Goal: Transaction & Acquisition: Purchase product/service

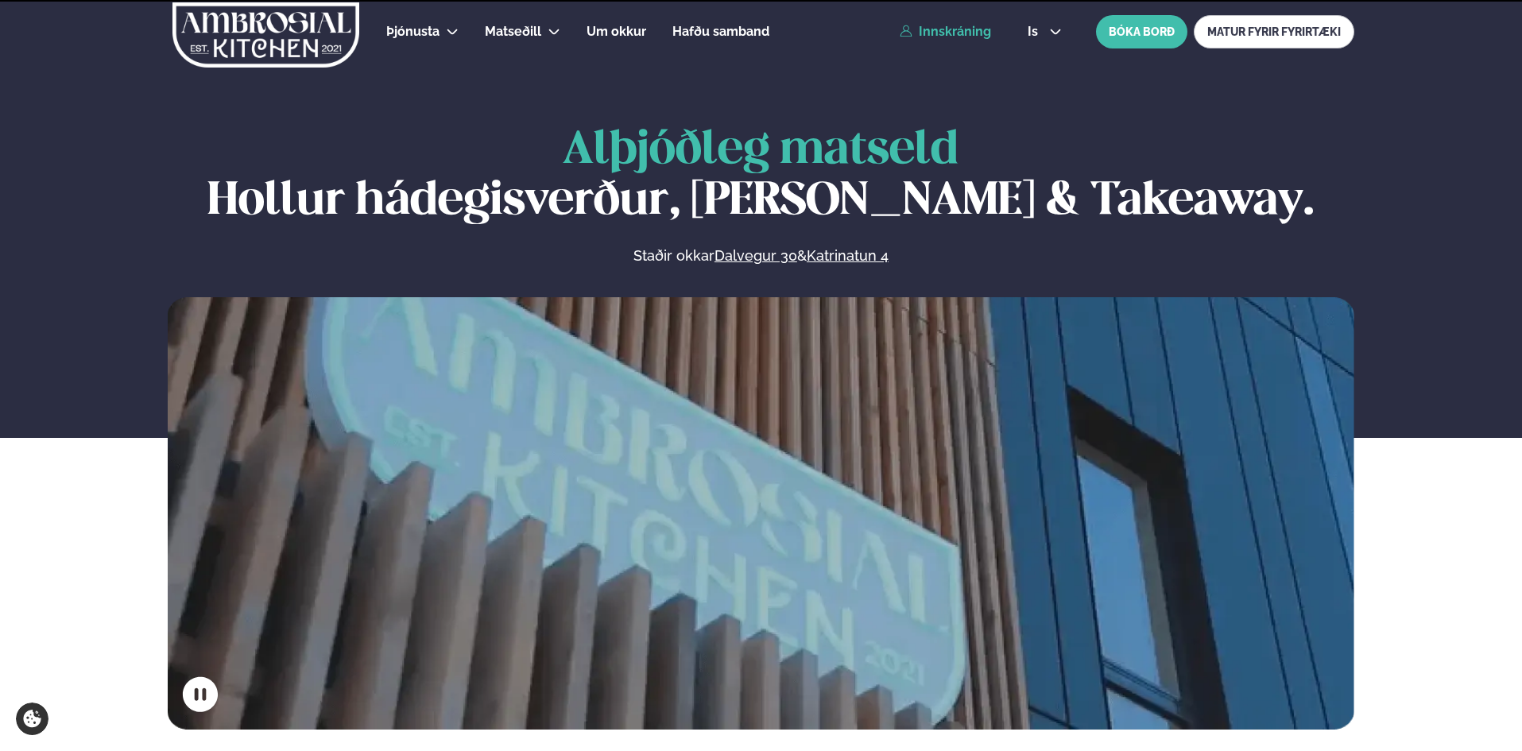
click at [968, 33] on link "Innskráning" at bounding box center [944, 32] width 91 height 14
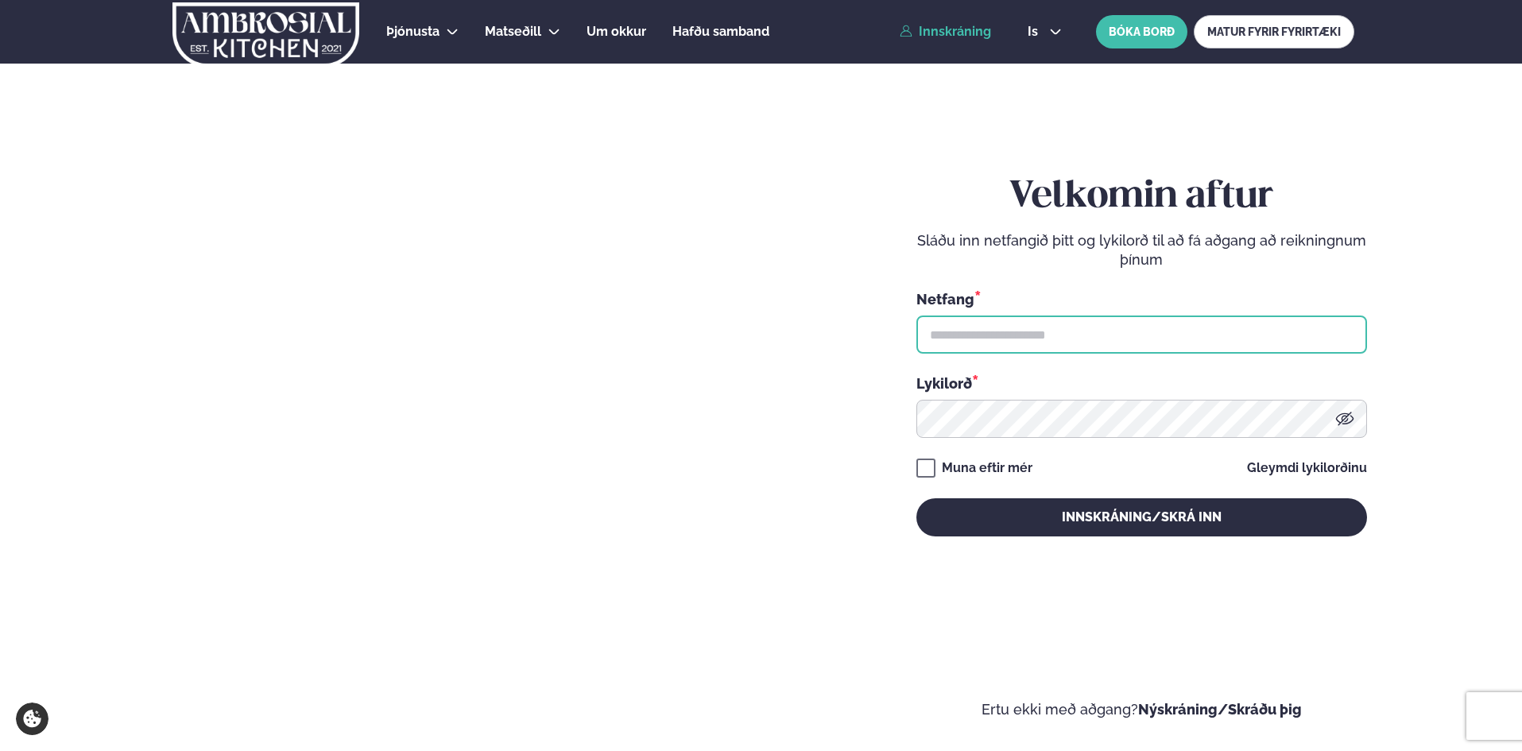
click at [1034, 333] on input "text" at bounding box center [1141, 334] width 451 height 38
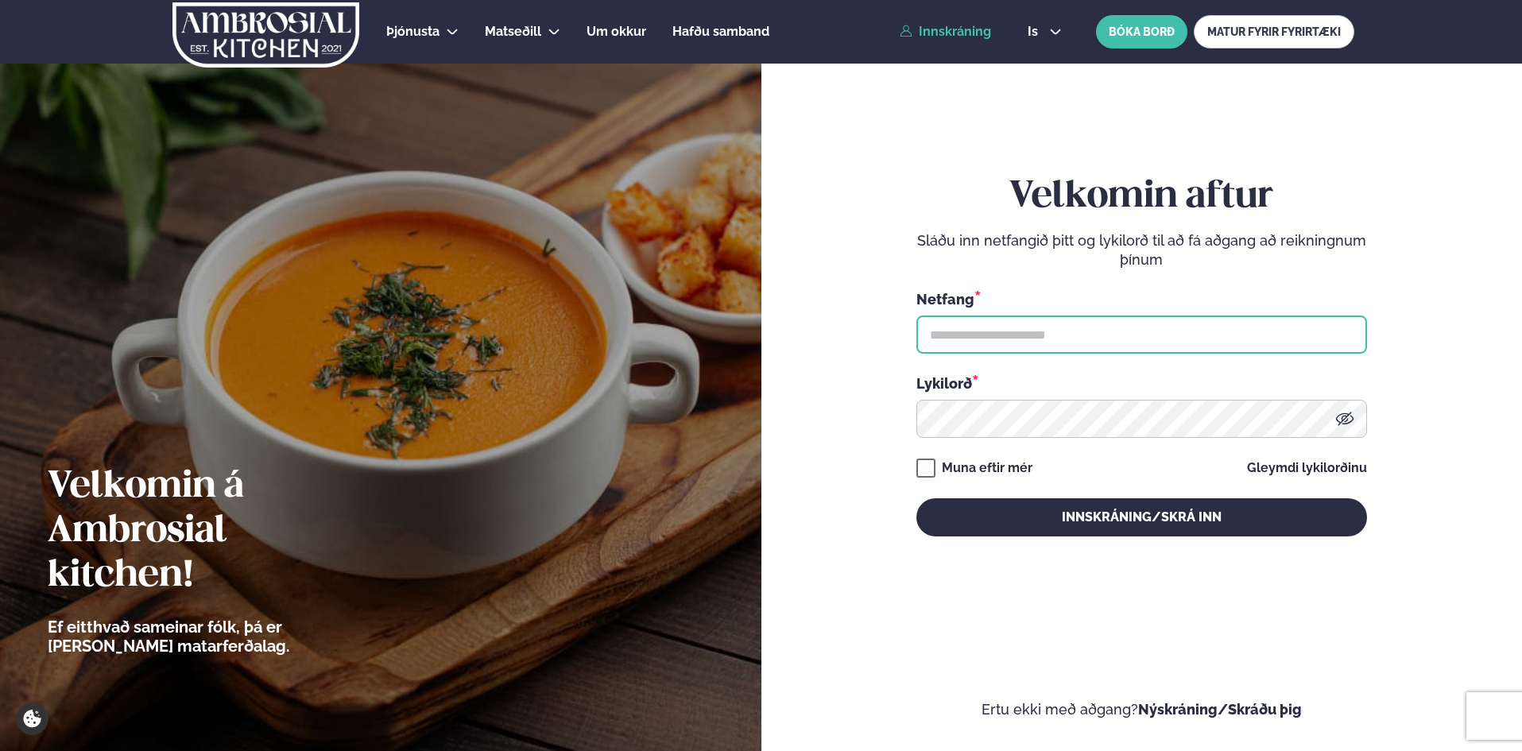
type input "**********"
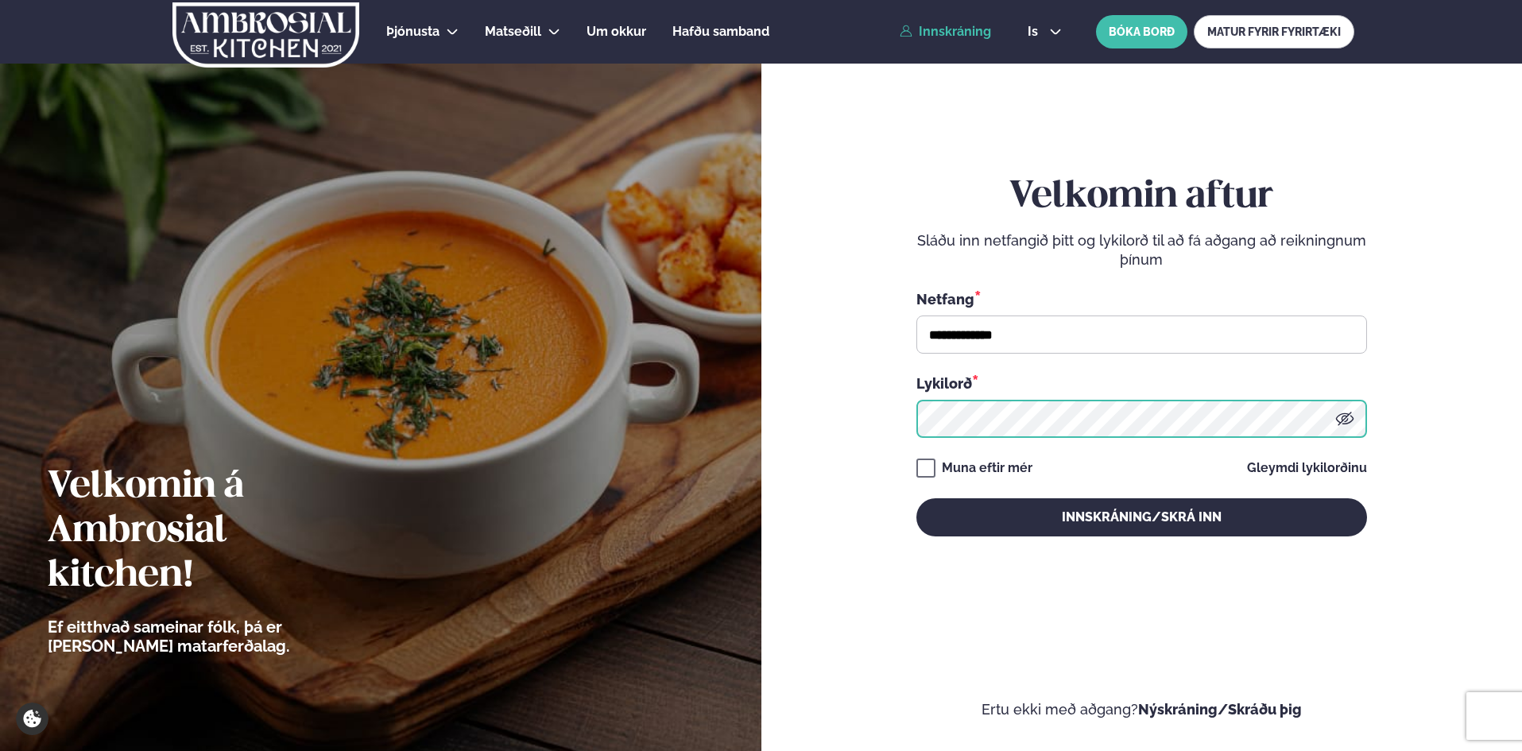
click at [916, 498] on button "Innskráning/Skrá inn" at bounding box center [1141, 517] width 451 height 38
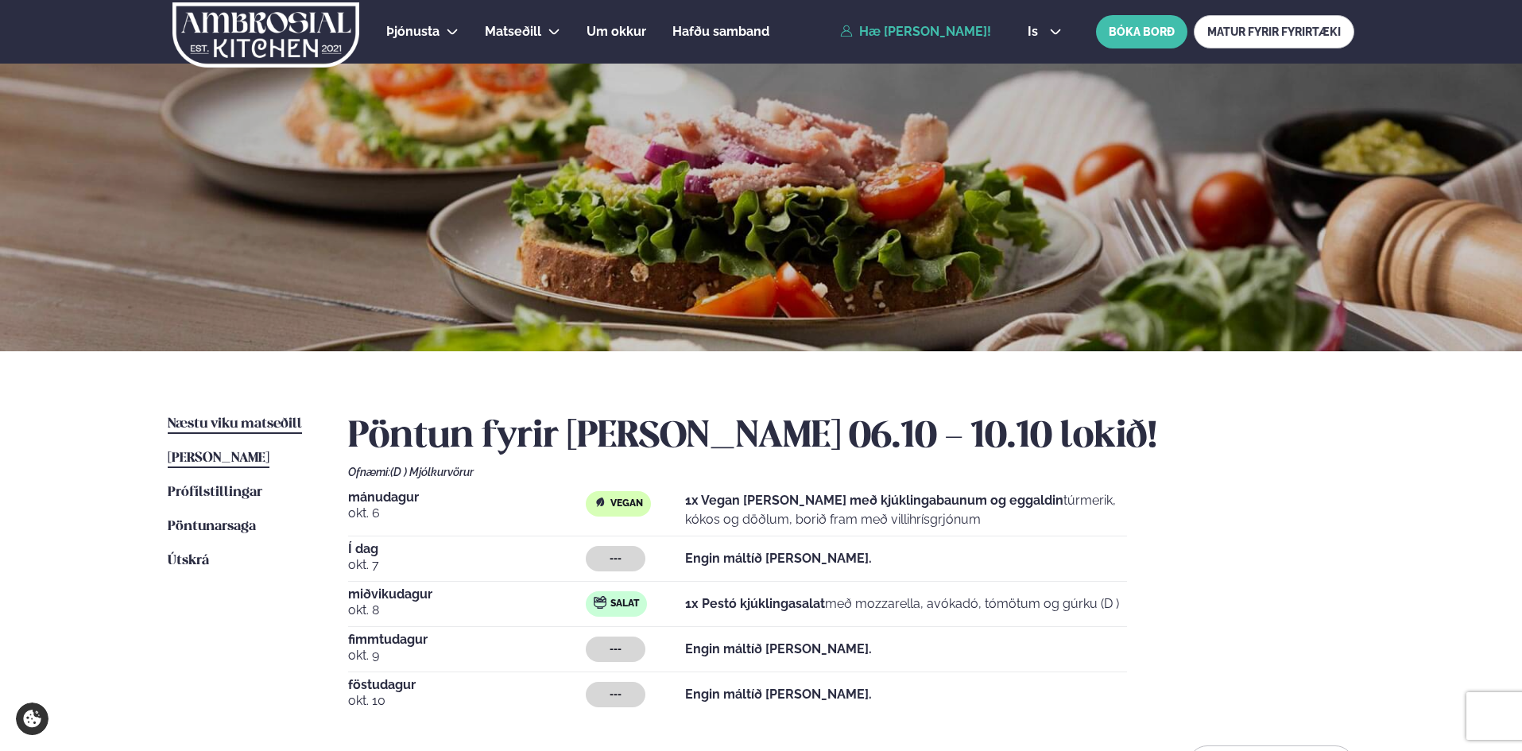
click at [207, 423] on span "Næstu viku matseðill" at bounding box center [235, 424] width 134 height 14
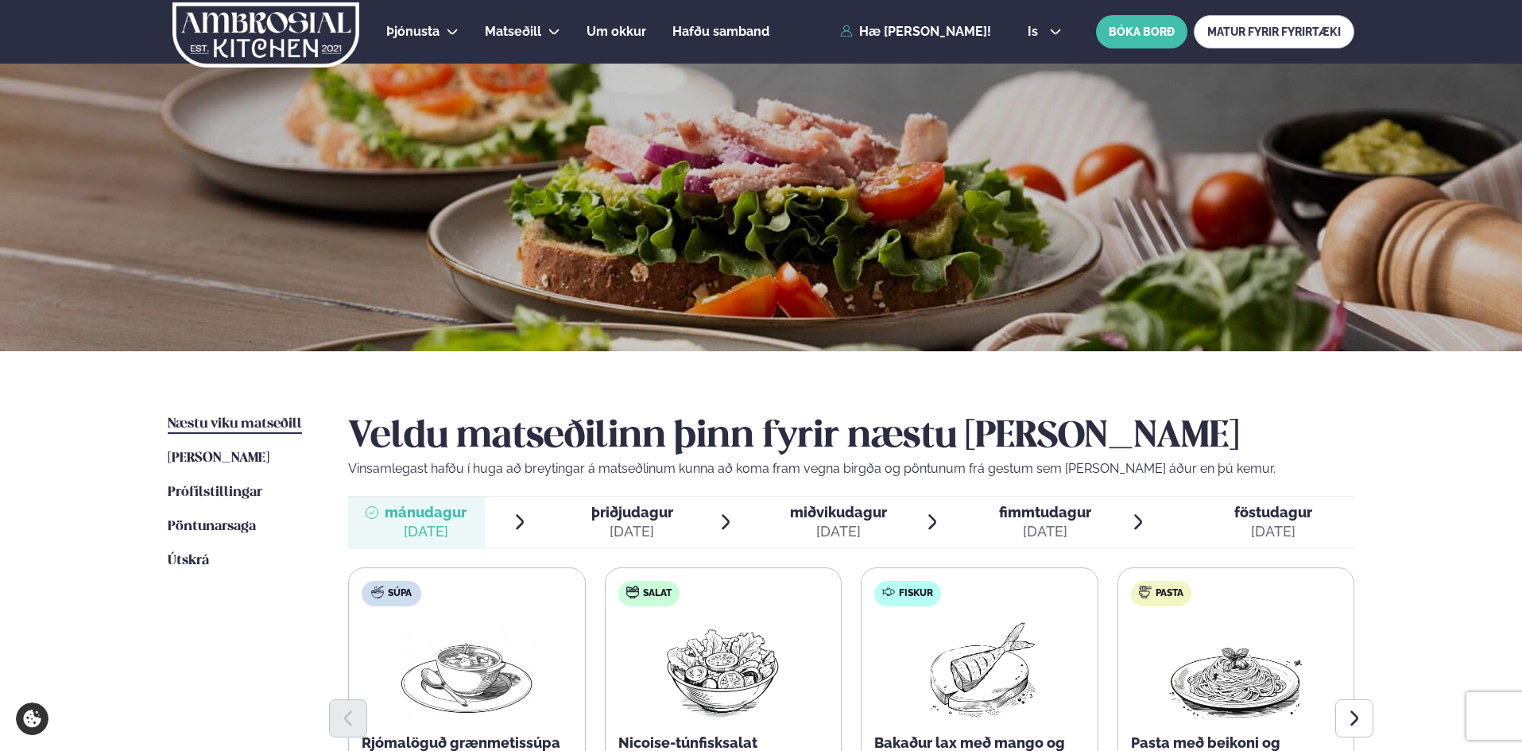
scroll to position [318, 0]
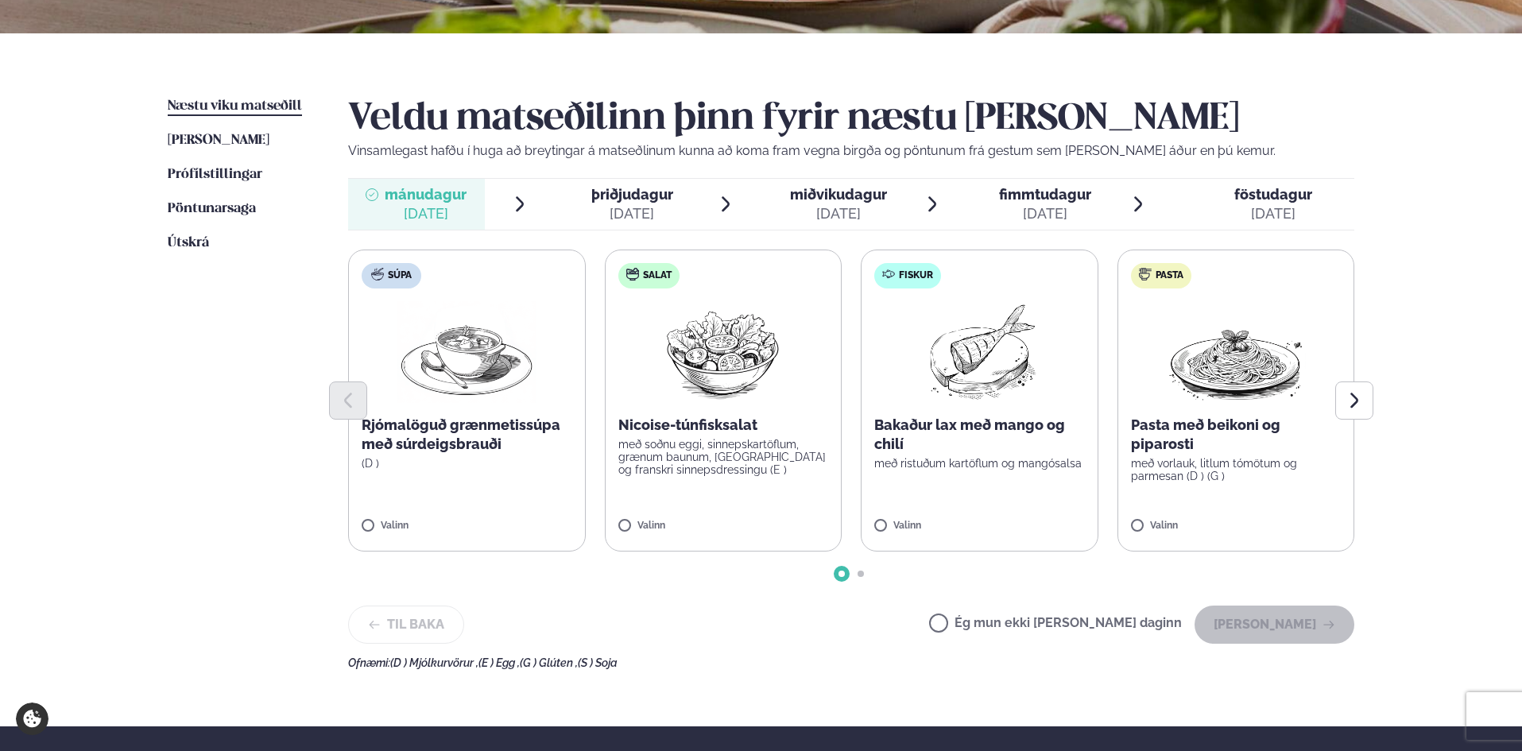
click at [1019, 524] on div "Valinn" at bounding box center [979, 527] width 211 height 14
click at [1310, 613] on button "[PERSON_NAME]" at bounding box center [1274, 624] width 160 height 38
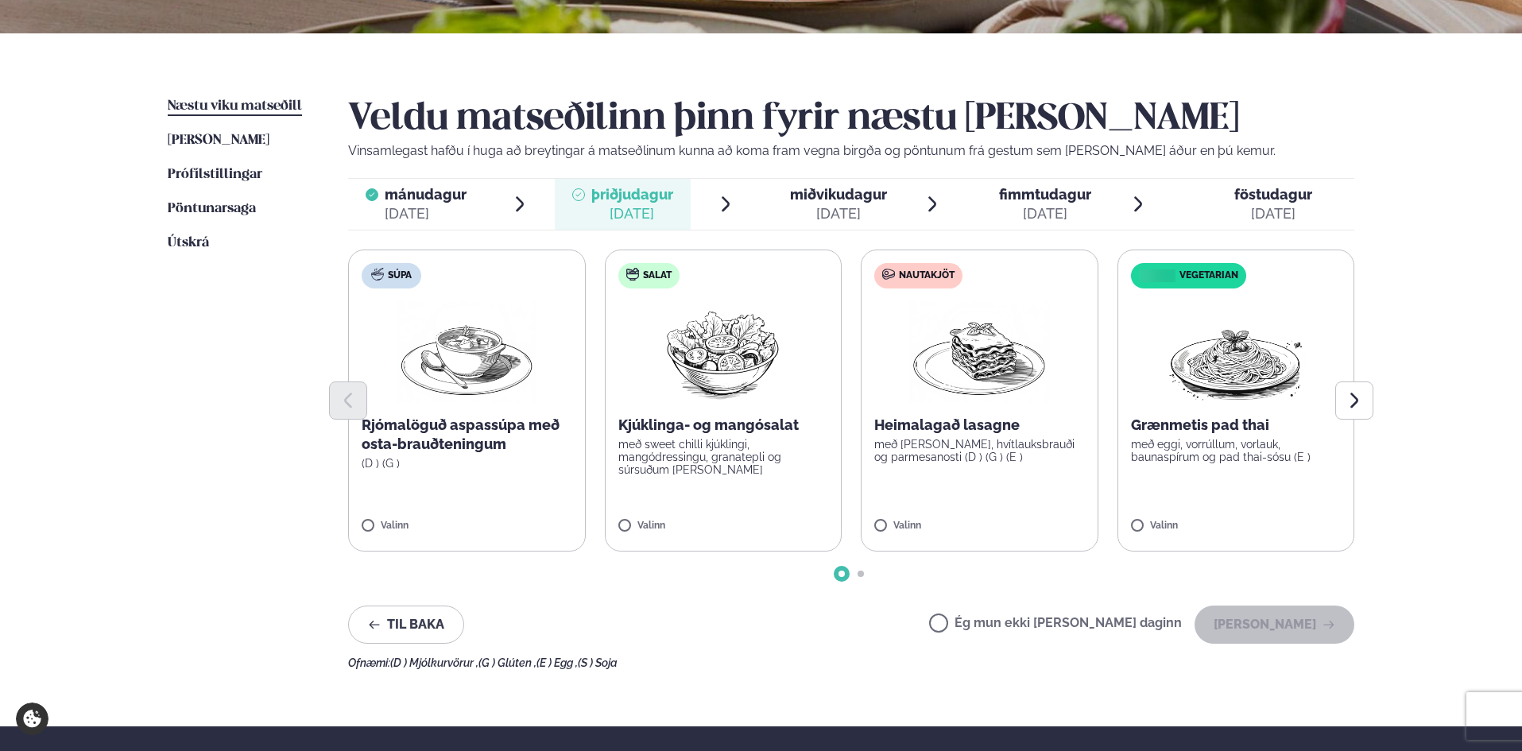
click at [812, 224] on span "miðvikudagur mið. [DATE]" at bounding box center [828, 204] width 137 height 51
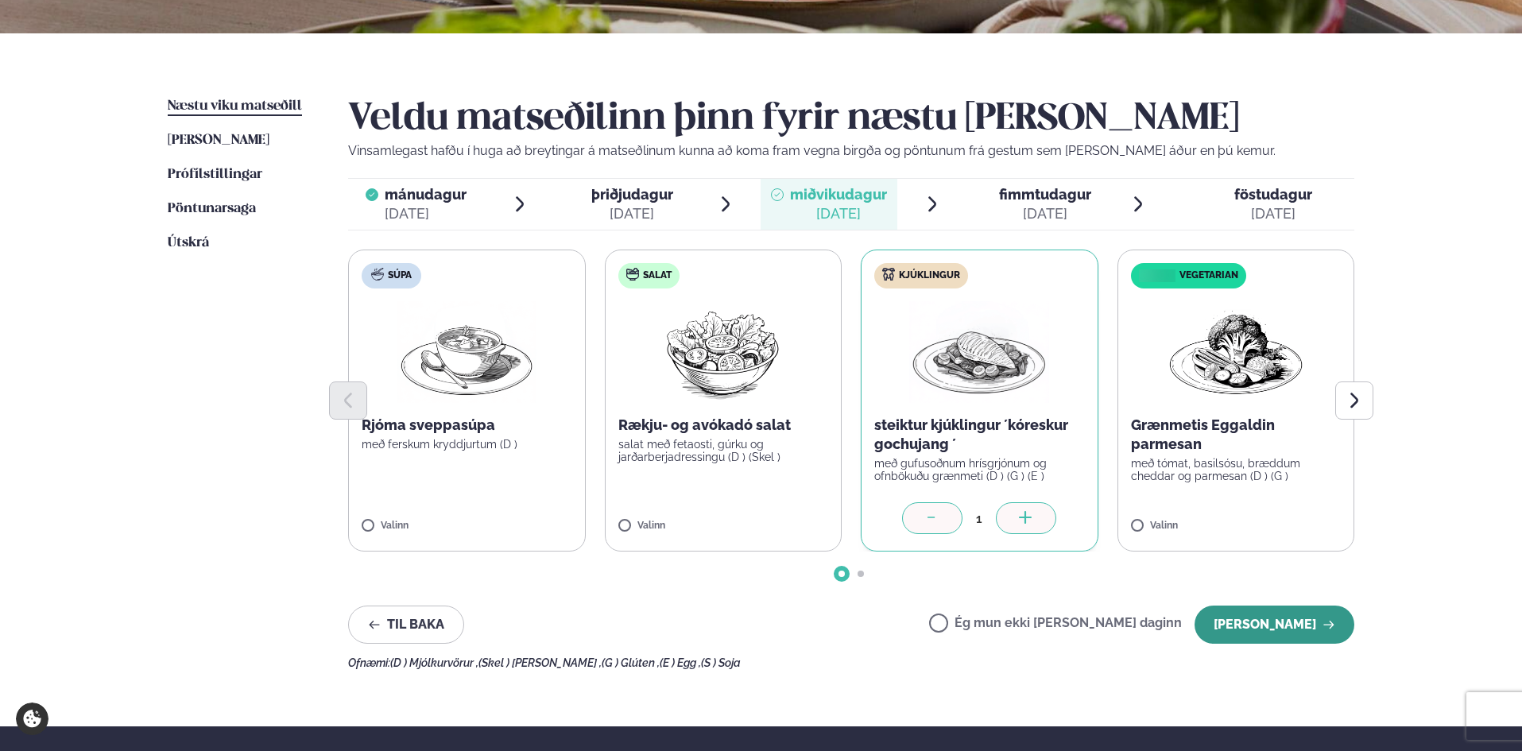
click at [1300, 626] on button "[PERSON_NAME]" at bounding box center [1274, 624] width 160 height 38
